Goal: Find specific page/section: Find specific page/section

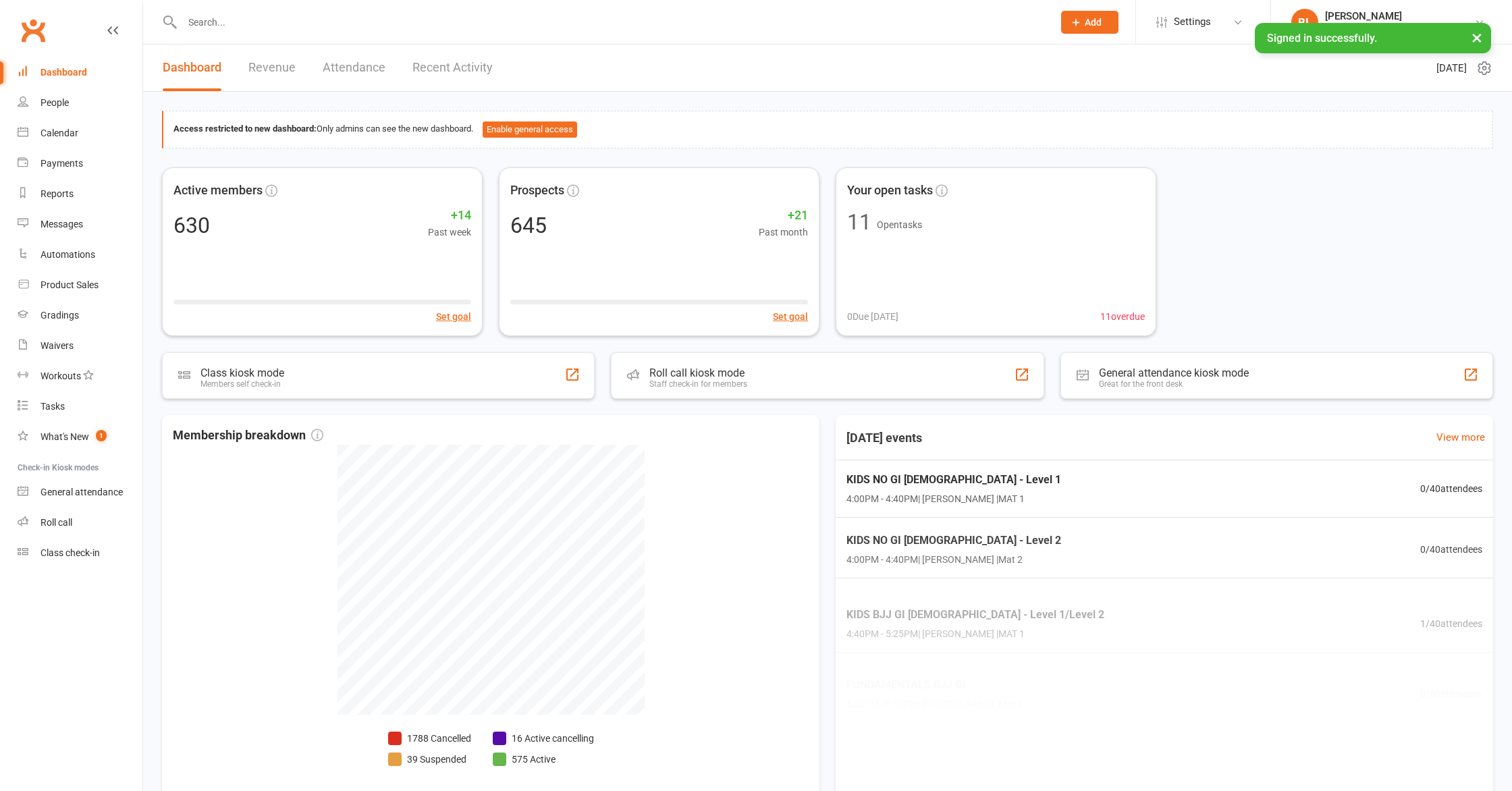
click at [388, 17] on input "text" at bounding box center [611, 22] width 865 height 19
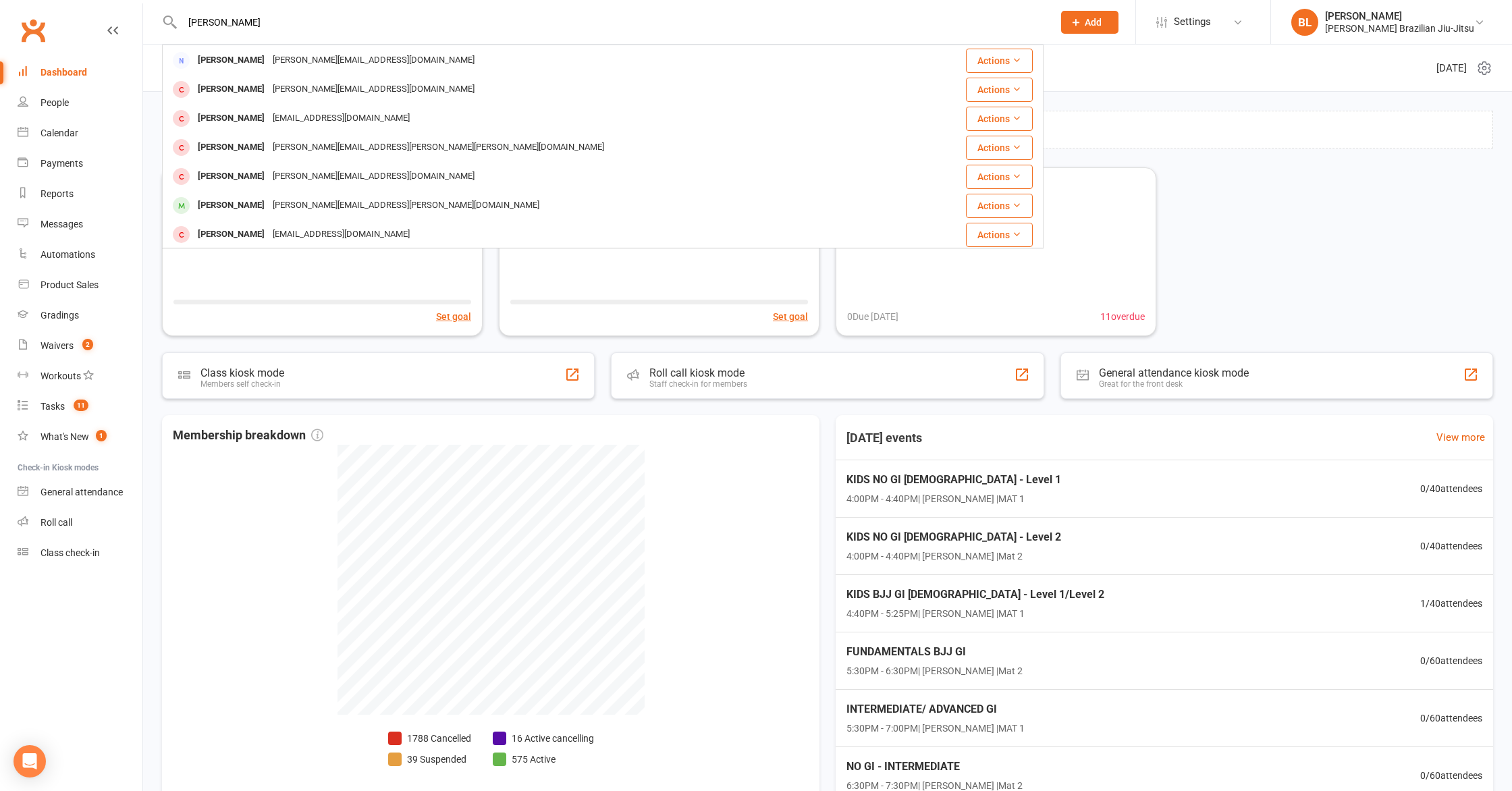
scroll to position [328, 0]
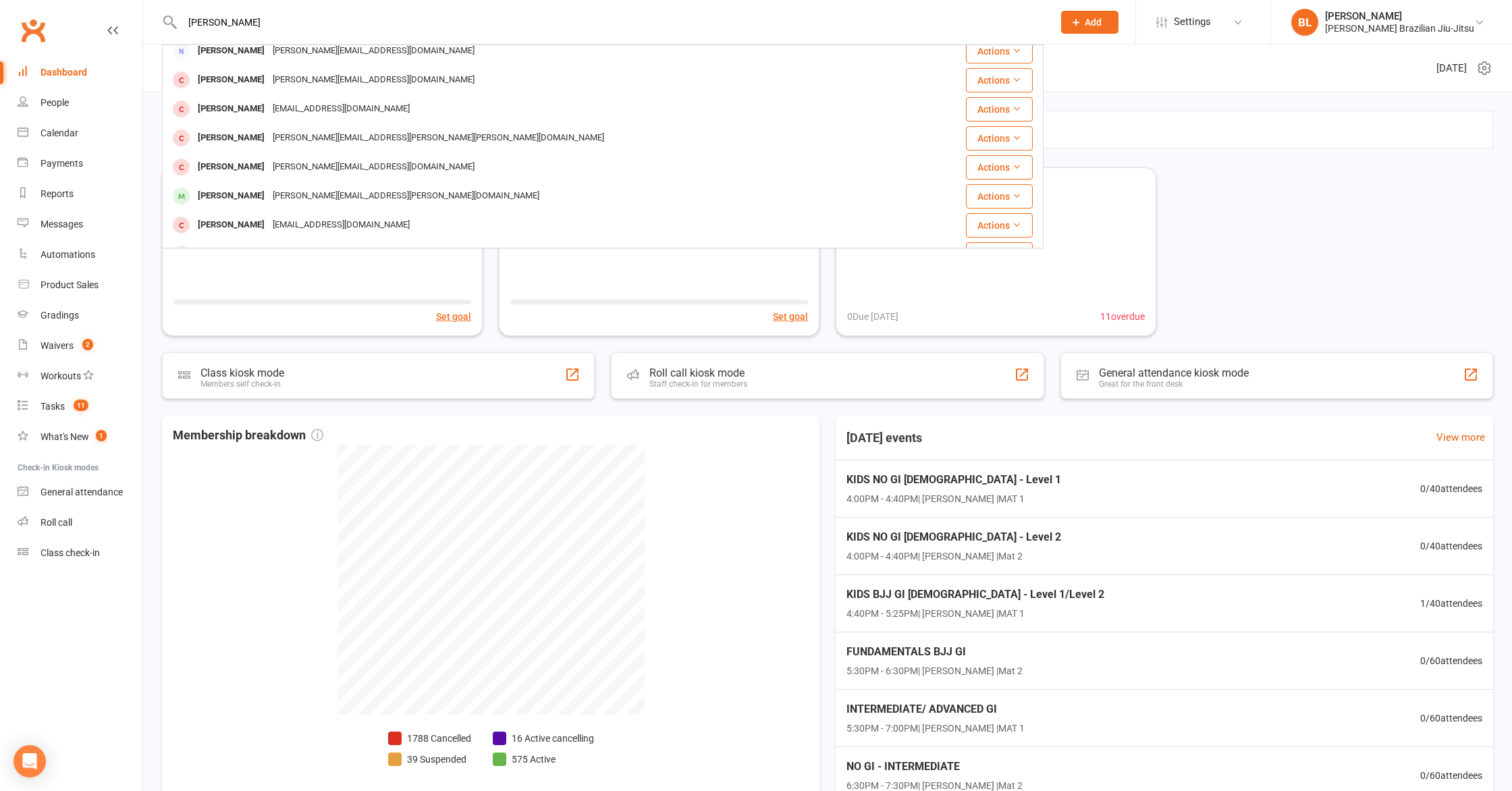
click at [309, 11] on div "daniel Daniel Kuhl daniel.kuhl@gmail.com Actions Danielle El H. daniele@gmail.c…" at bounding box center [602, 22] width 882 height 44
click at [309, 21] on input "daniel" at bounding box center [611, 22] width 865 height 19
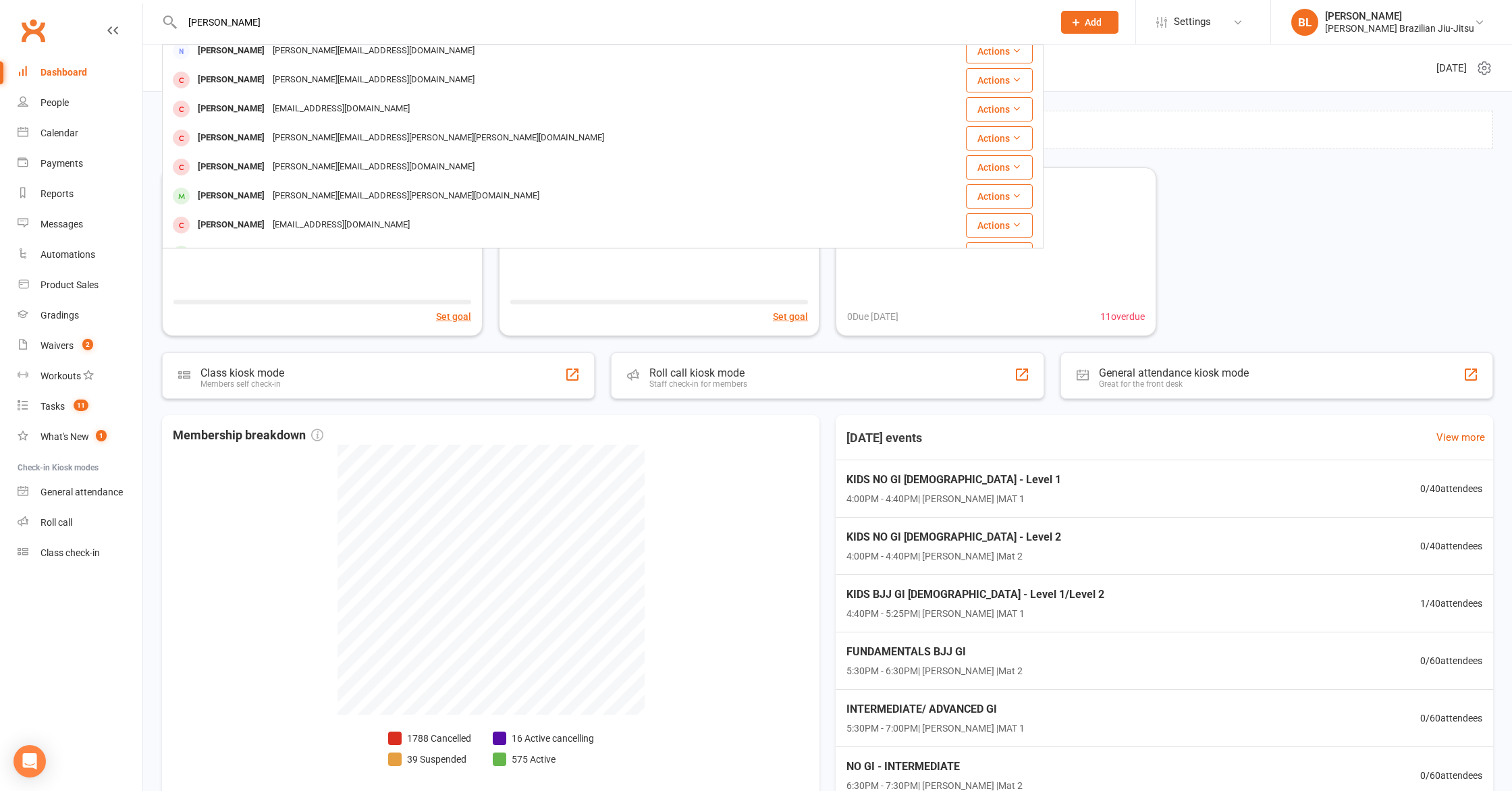
click at [309, 21] on input "daniel" at bounding box center [611, 22] width 865 height 19
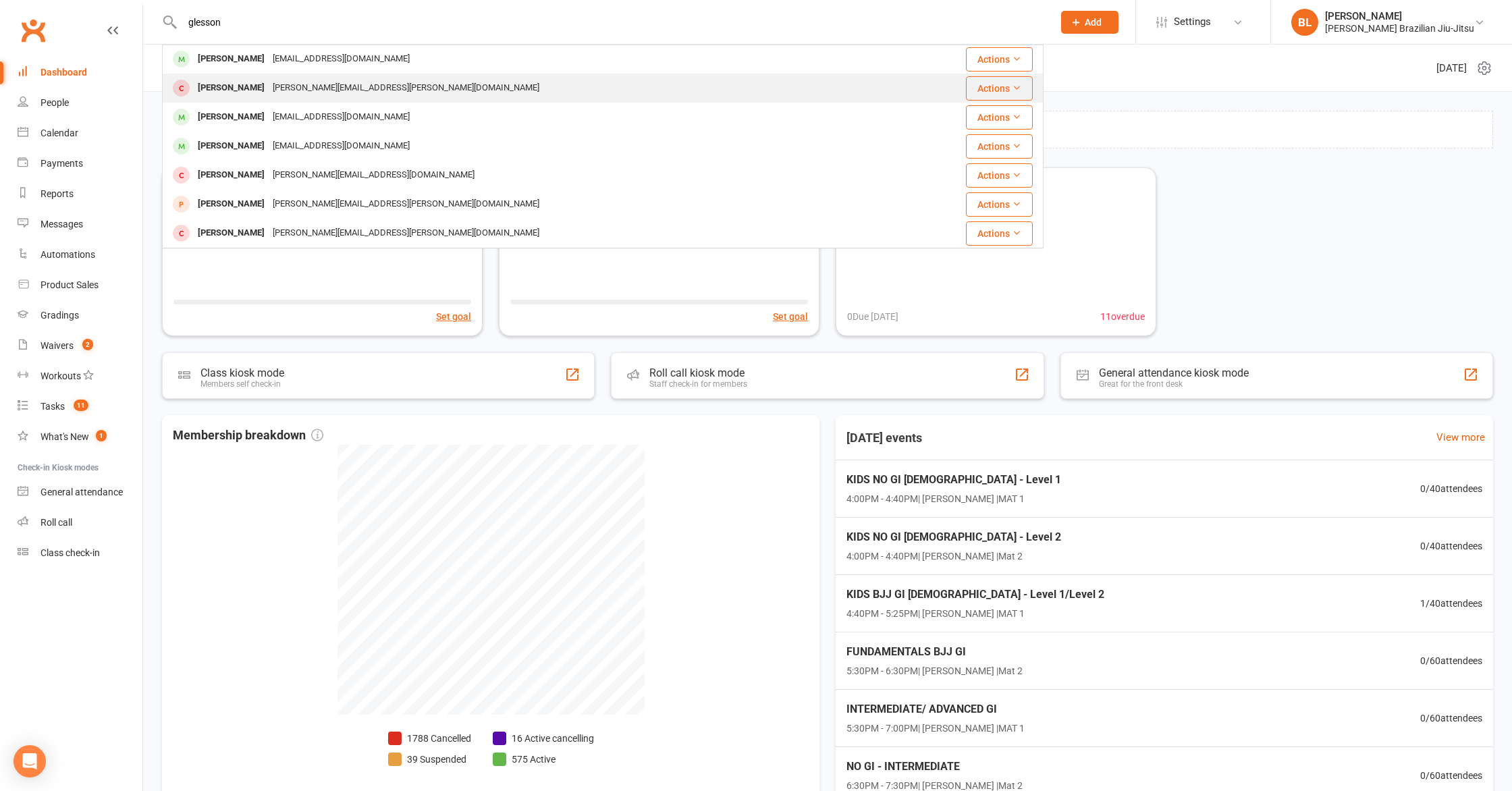
scroll to position [0, 0]
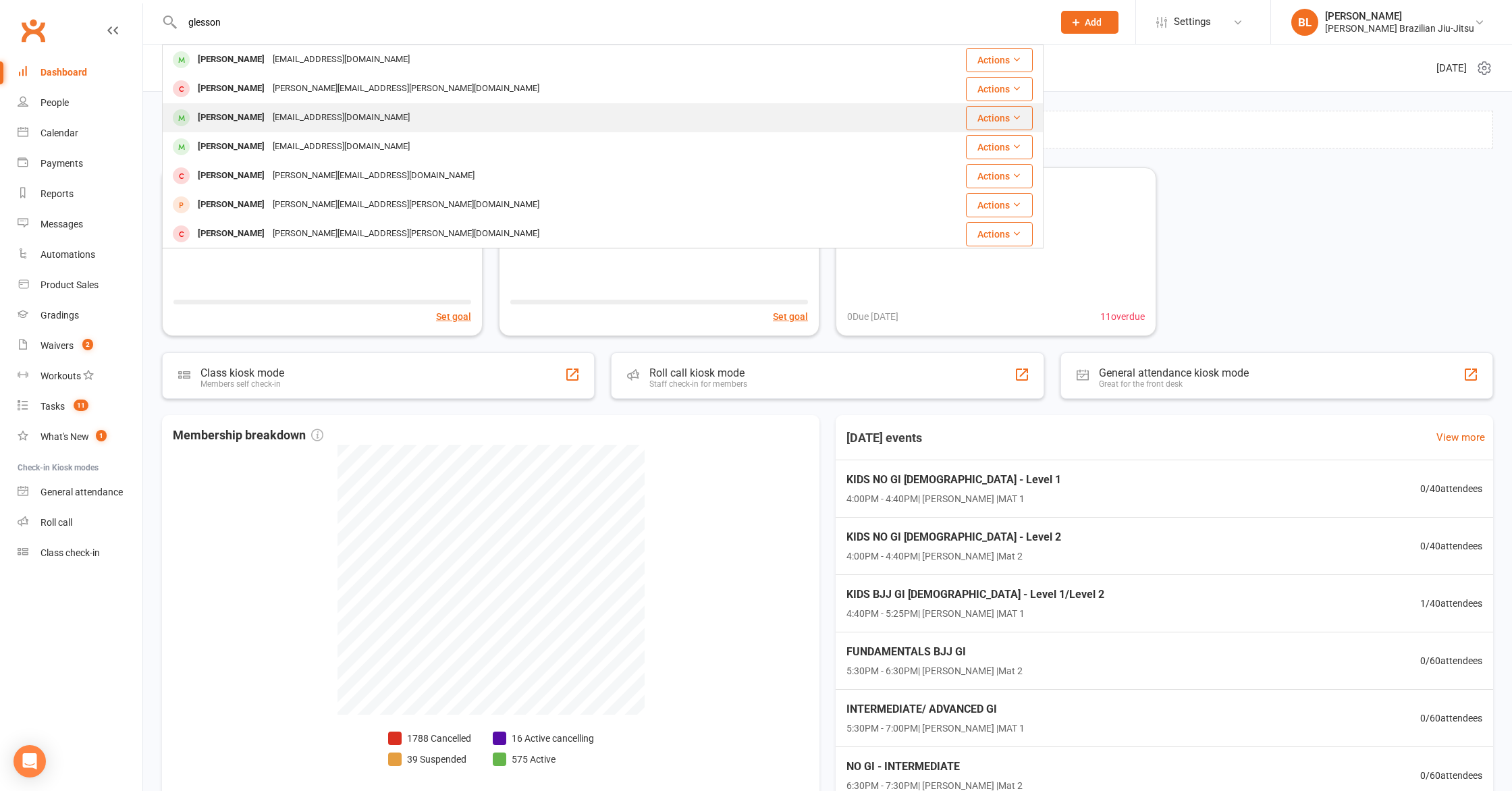
type input "glesson"
click at [291, 116] on div "andressagleeson@icloud.com" at bounding box center [341, 117] width 145 height 20
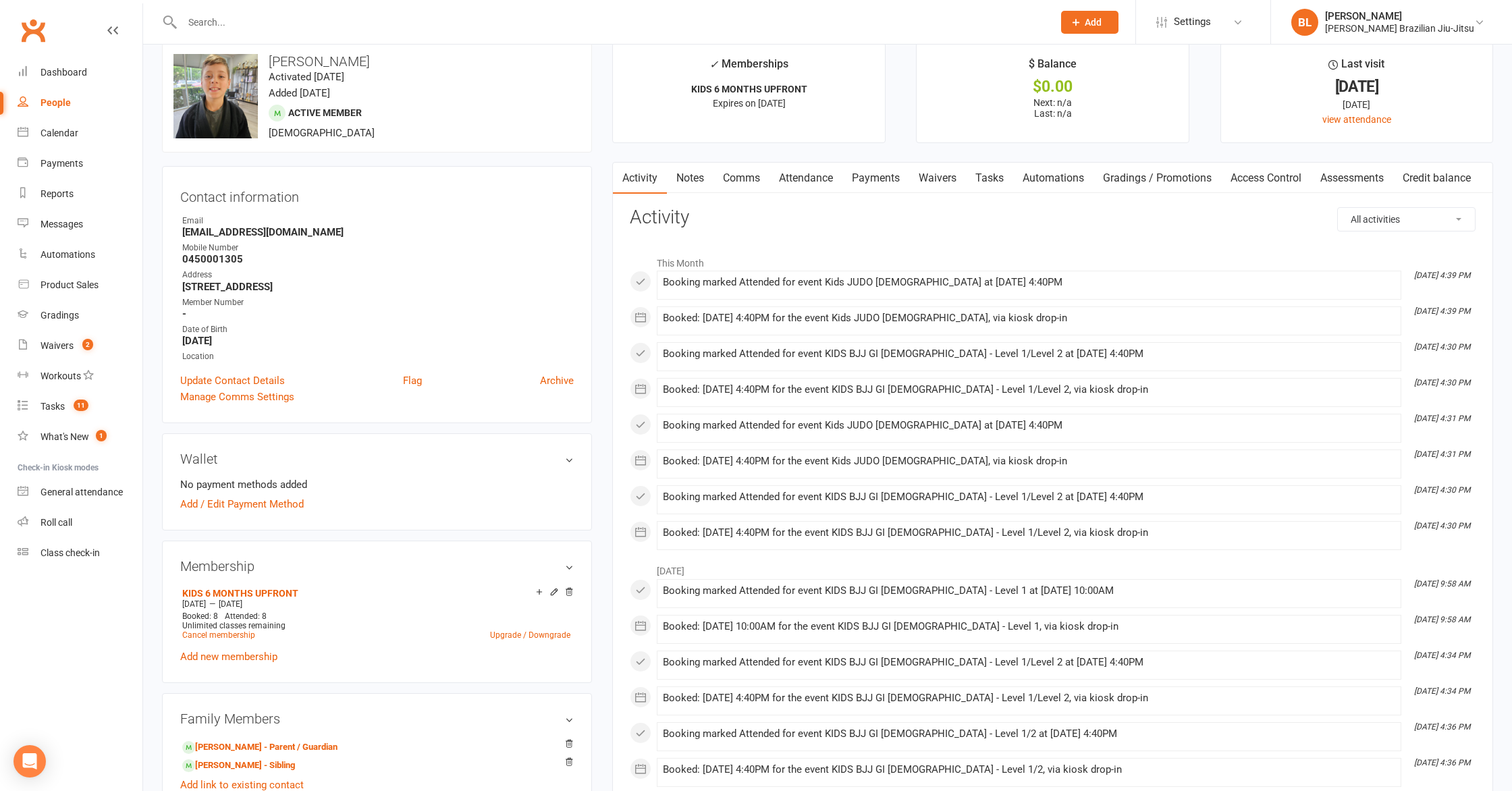
scroll to position [23, 0]
drag, startPoint x: 872, startPoint y: 282, endPoint x: 934, endPoint y: 281, distance: 62.0
click at [934, 281] on div "Booking marked Attended for event Kids JUDO 7+yo at 11 Sep 2025 at 4:40PM" at bounding box center [1029, 281] width 733 height 11
